Goal: Transaction & Acquisition: Purchase product/service

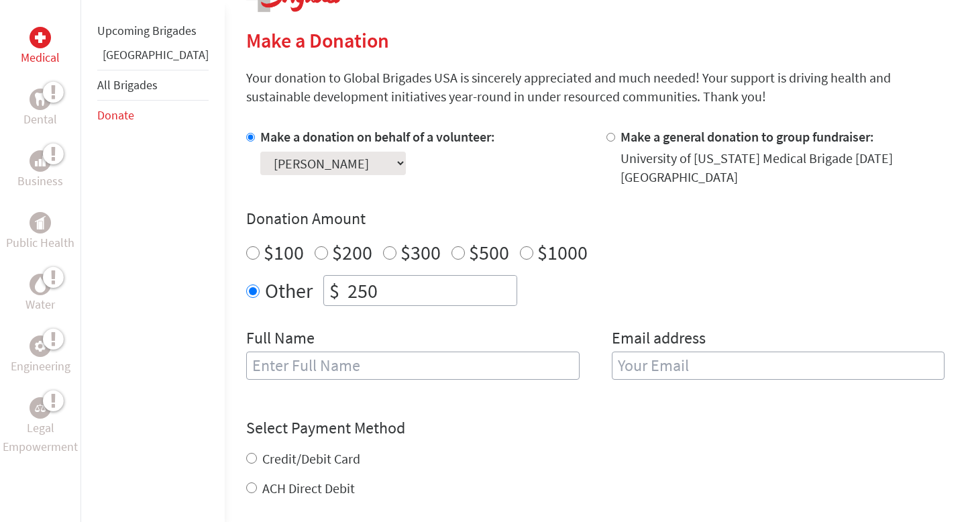
scroll to position [317, 0]
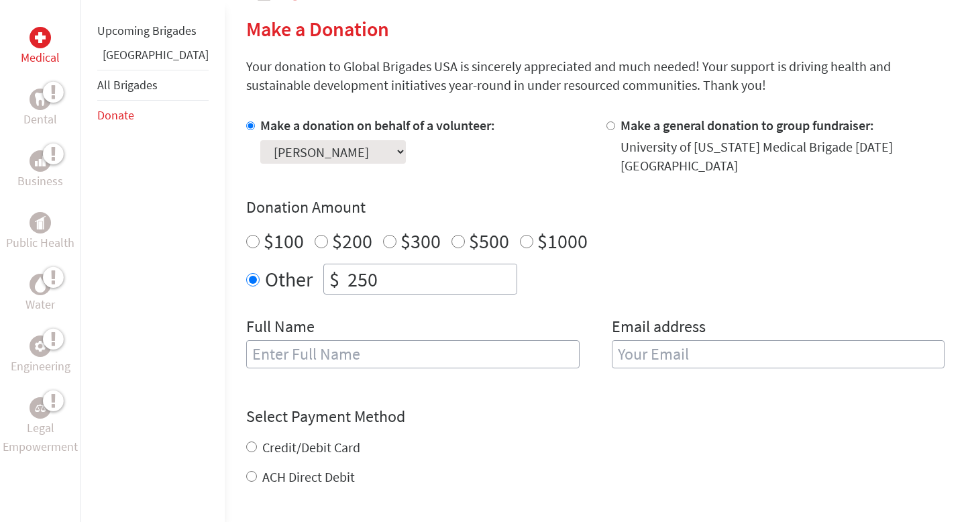
click at [392, 355] on input "text" at bounding box center [412, 354] width 333 height 28
type input "[PERSON_NAME]"
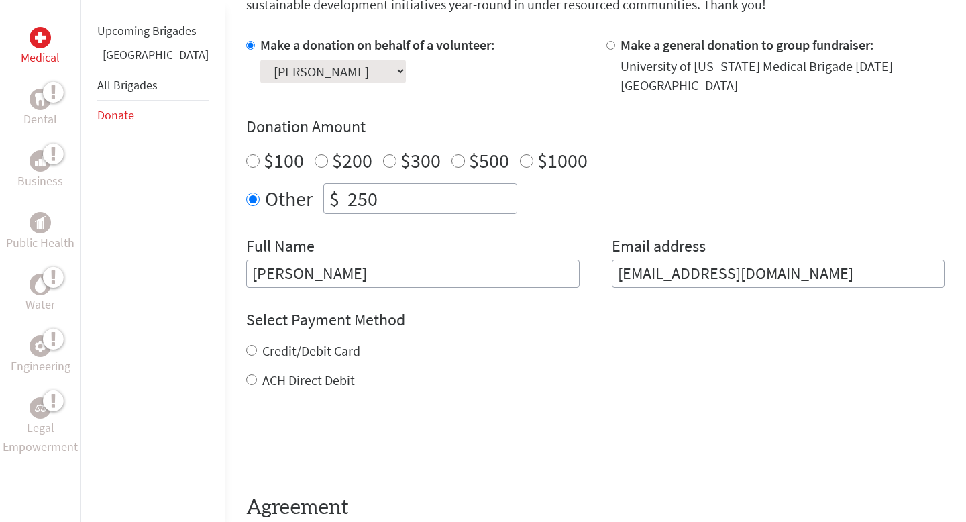
scroll to position [410, 0]
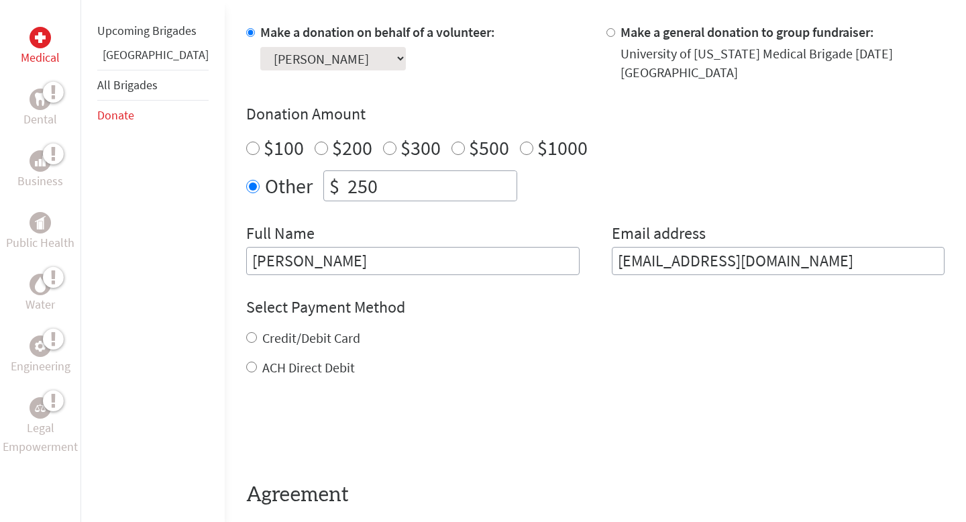
drag, startPoint x: 862, startPoint y: 260, endPoint x: 430, endPoint y: 226, distance: 433.2
click at [431, 227] on div "Full Name [PERSON_NAME] Email address [EMAIL_ADDRESS][DOMAIN_NAME]" at bounding box center [595, 249] width 698 height 52
type input "[EMAIL_ADDRESS][DOMAIN_NAME]"
click at [374, 304] on h4 "Select Payment Method" at bounding box center [595, 306] width 698 height 21
click at [306, 336] on label "Credit/Debit Card" at bounding box center [311, 337] width 98 height 17
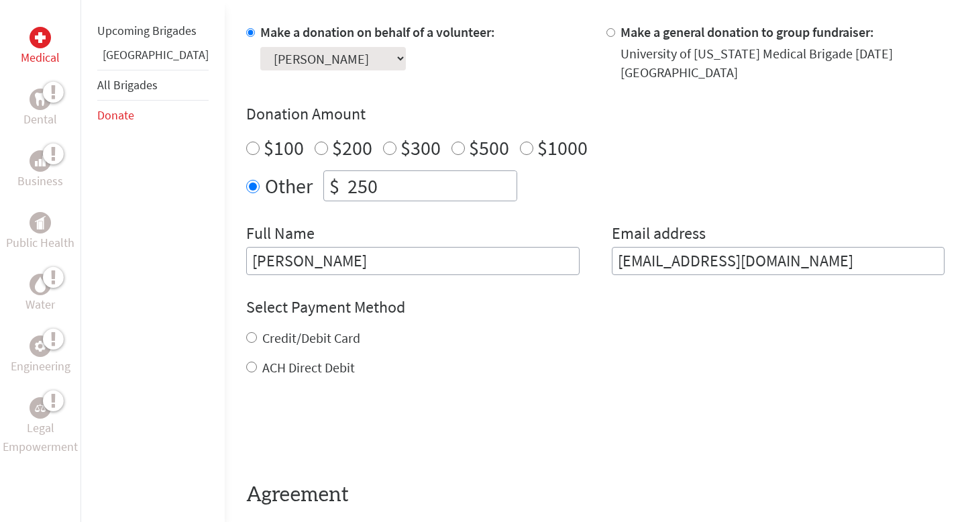
click at [257, 336] on input "Credit/Debit Card" at bounding box center [251, 337] width 11 height 11
radio input "true"
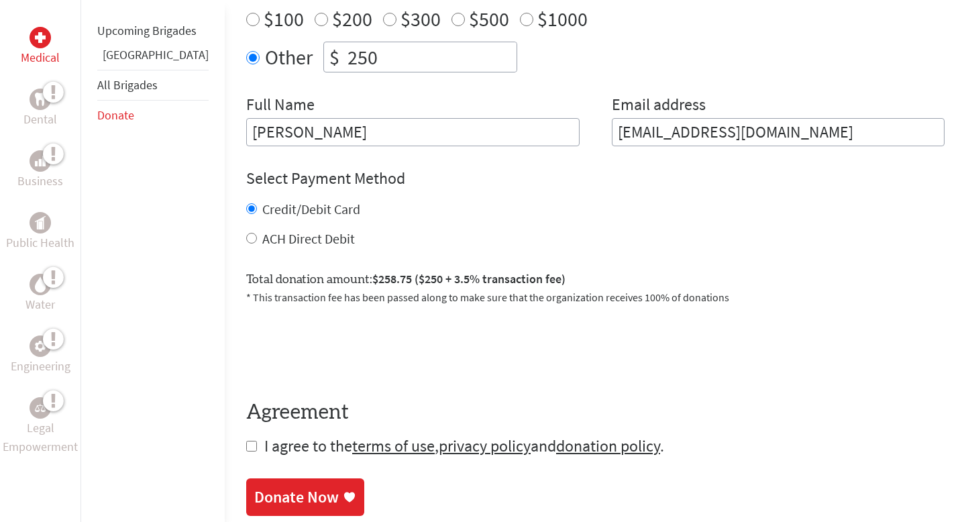
scroll to position [566, 0]
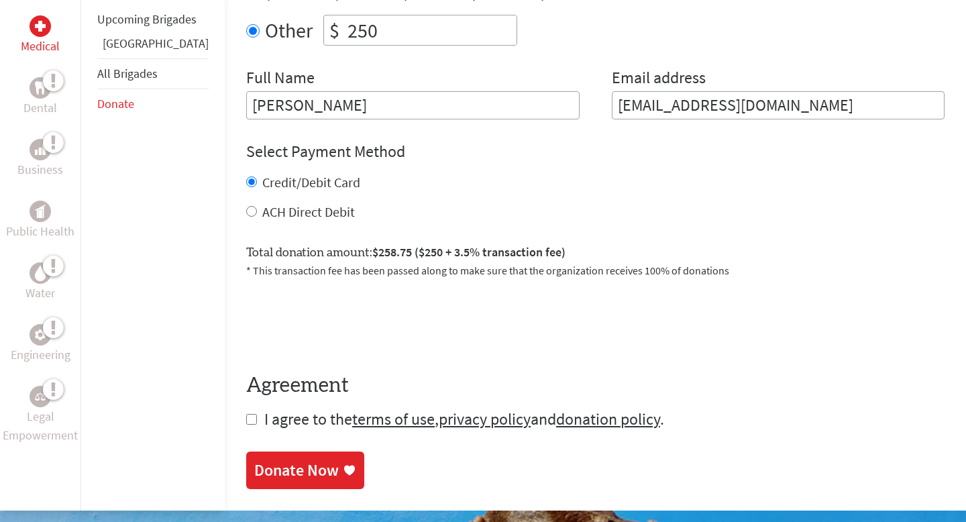
click at [246, 418] on input "checkbox" at bounding box center [251, 419] width 11 height 11
checkbox input "true"
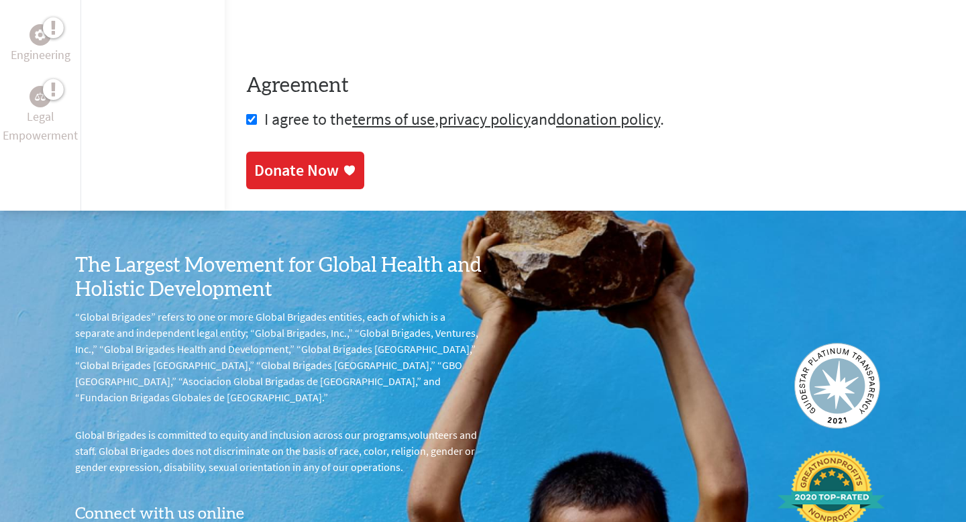
scroll to position [889, 0]
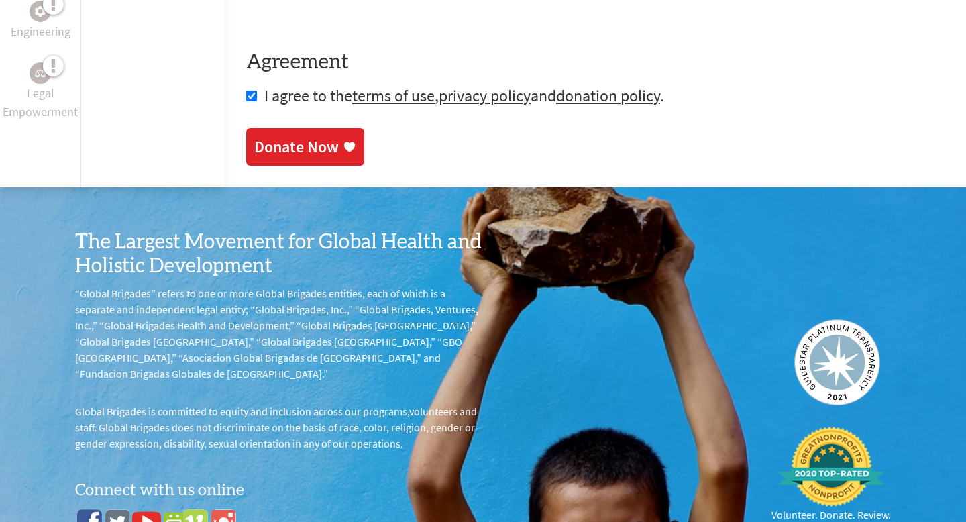
click at [294, 144] on div "Donate Now" at bounding box center [296, 147] width 85 height 21
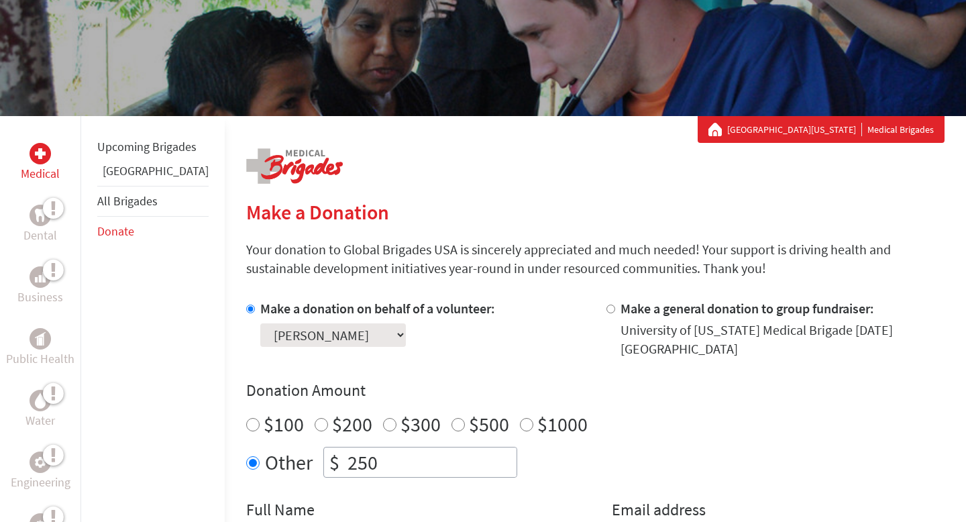
scroll to position [146, 0]
